Goal: Transaction & Acquisition: Obtain resource

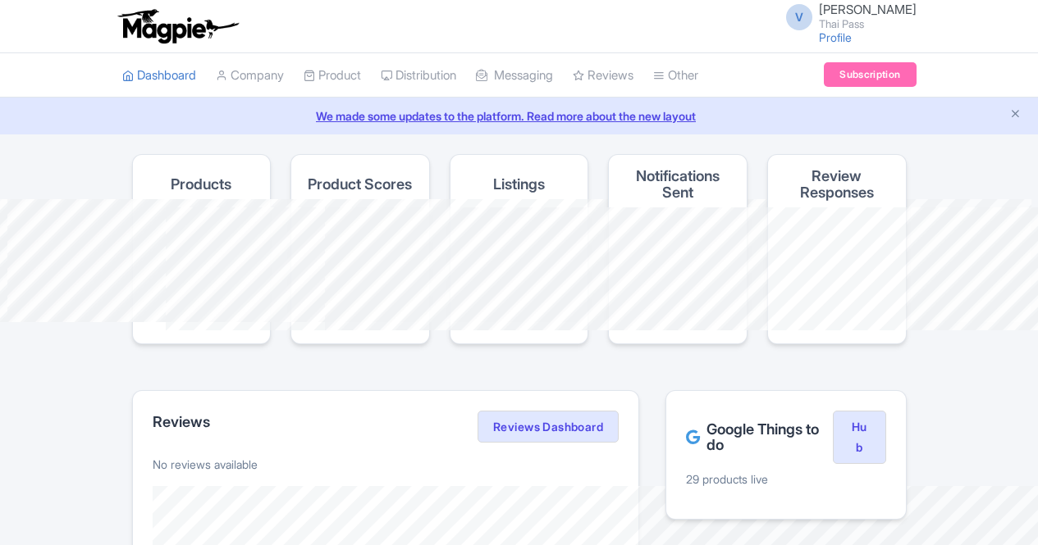
scroll to position [128, 0]
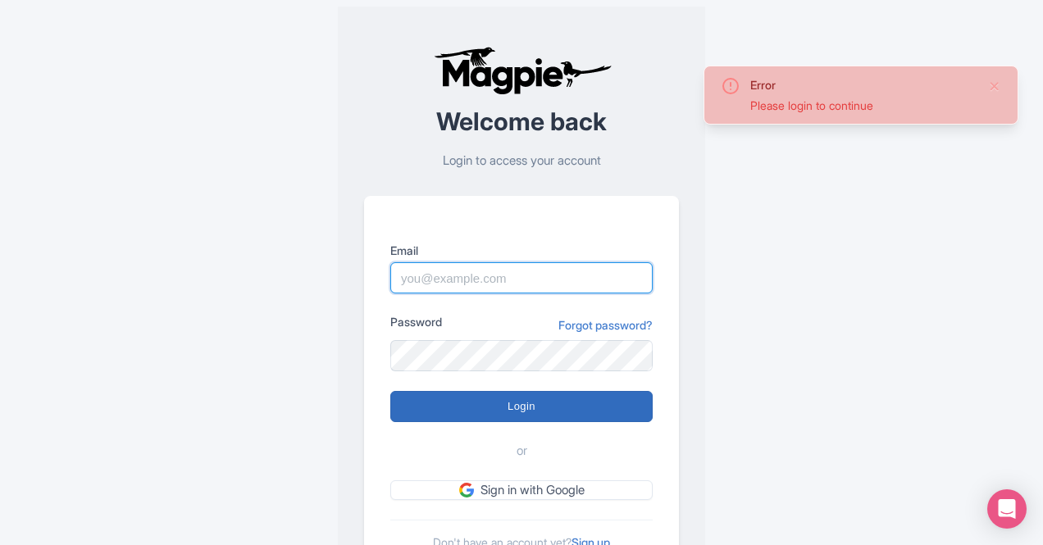
type input "info@thethaipass.com"
click at [531, 405] on input "Login" at bounding box center [521, 406] width 262 height 31
type input "Logging in..."
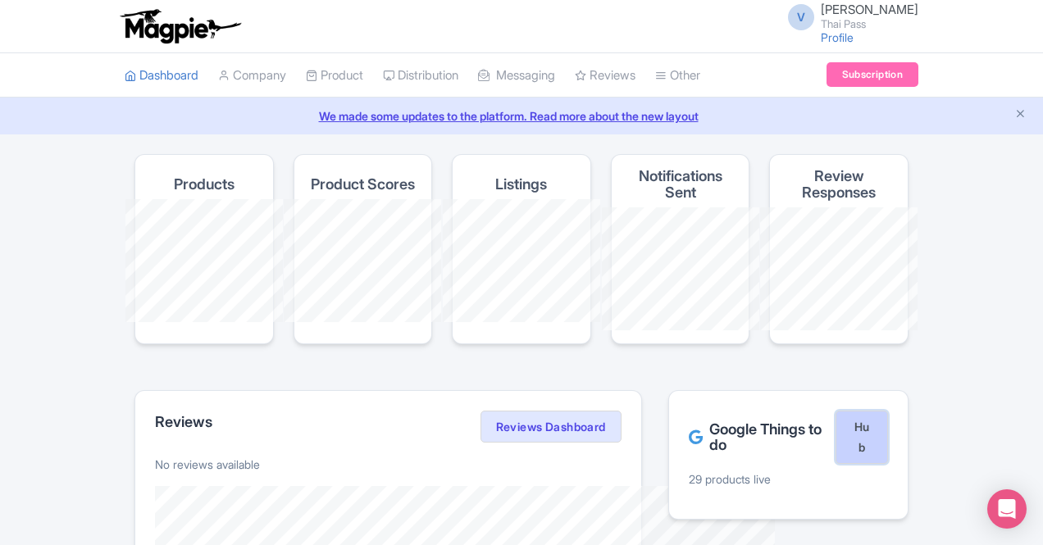
click at [888, 419] on link "Hub" at bounding box center [862, 438] width 52 height 54
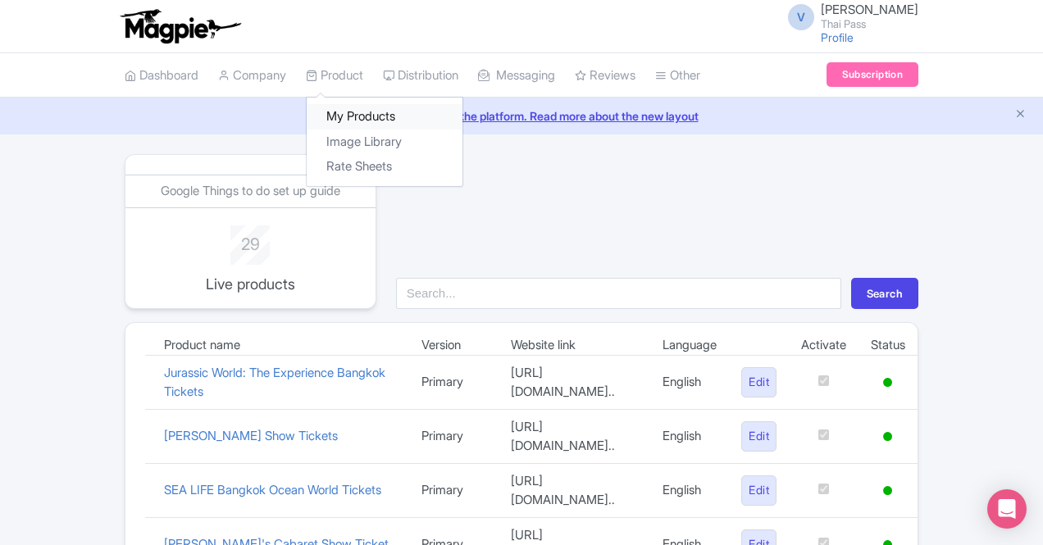
click at [307, 106] on link "My Products" at bounding box center [385, 116] width 156 height 25
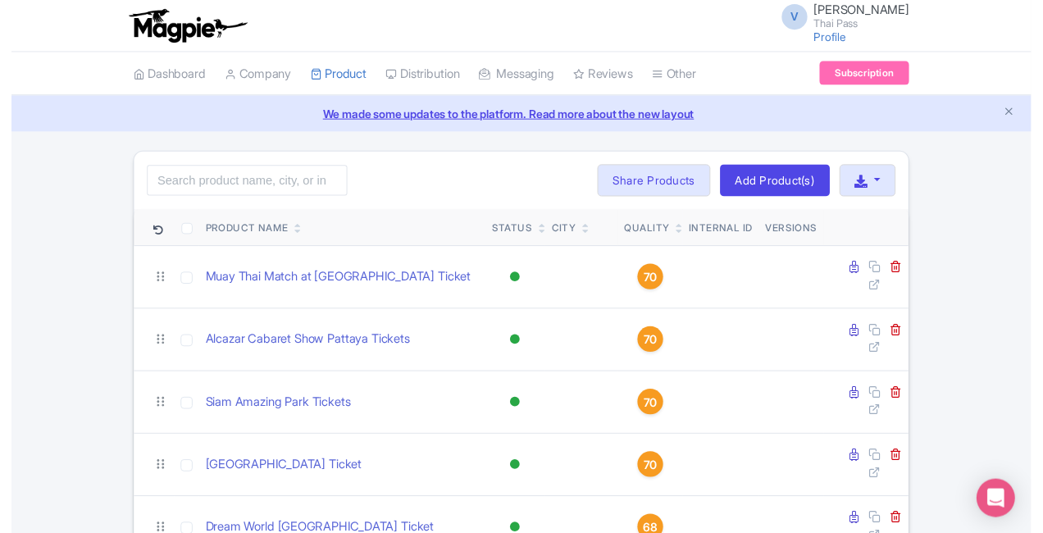
scroll to position [1, 0]
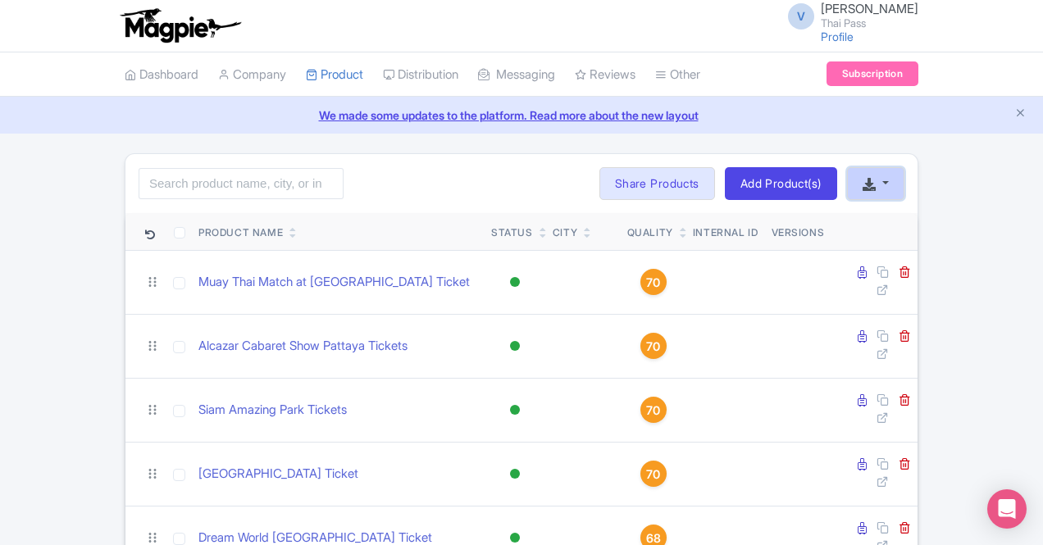
click at [876, 183] on icon "button" at bounding box center [869, 184] width 13 height 13
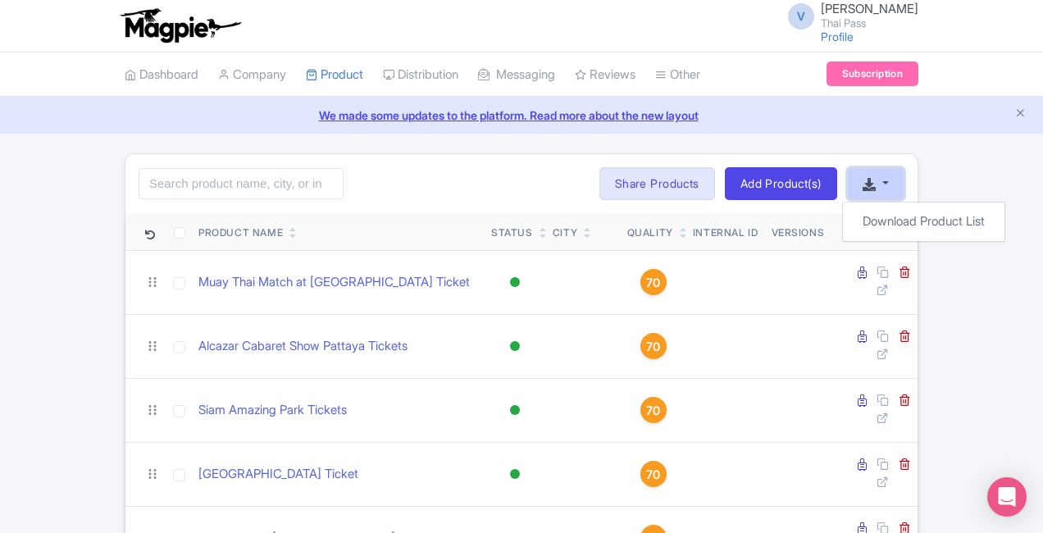
scroll to position [1, 85]
click at [940, 217] on link "Download Product List" at bounding box center [924, 221] width 162 height 25
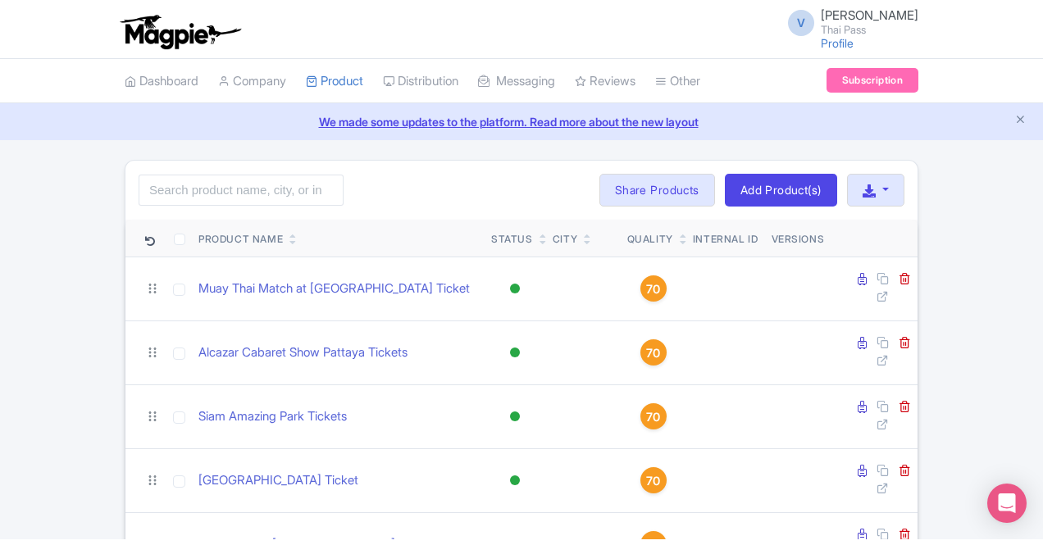
scroll to position [1, 0]
